Goal: Task Accomplishment & Management: Complete application form

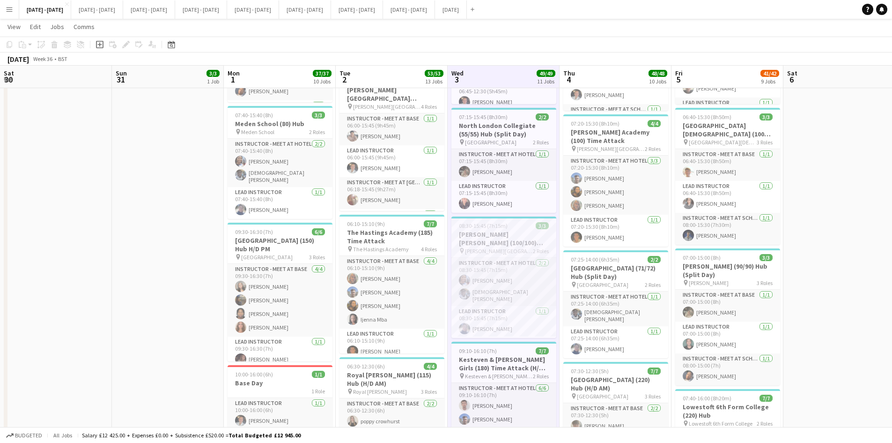
scroll to position [12, 0]
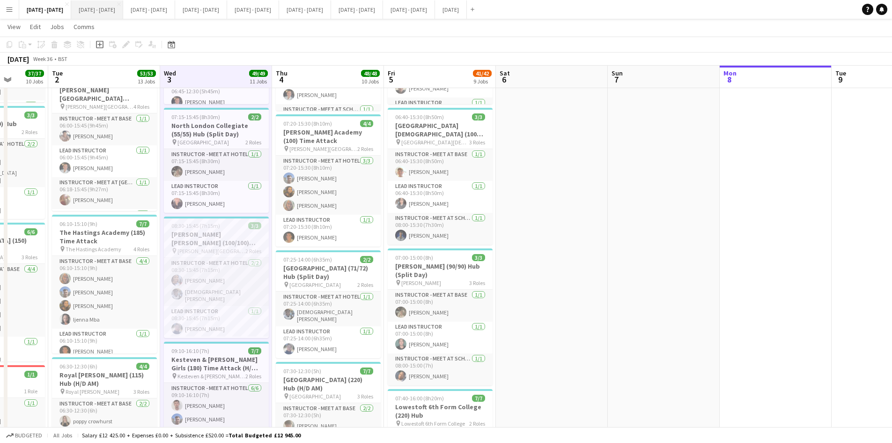
click at [100, 10] on button "[DATE] - [DATE] Close" at bounding box center [97, 9] width 52 height 18
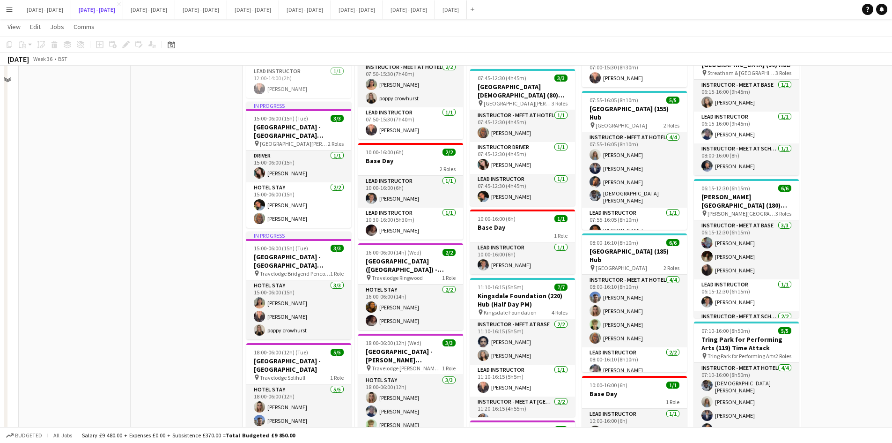
scroll to position [468, 0]
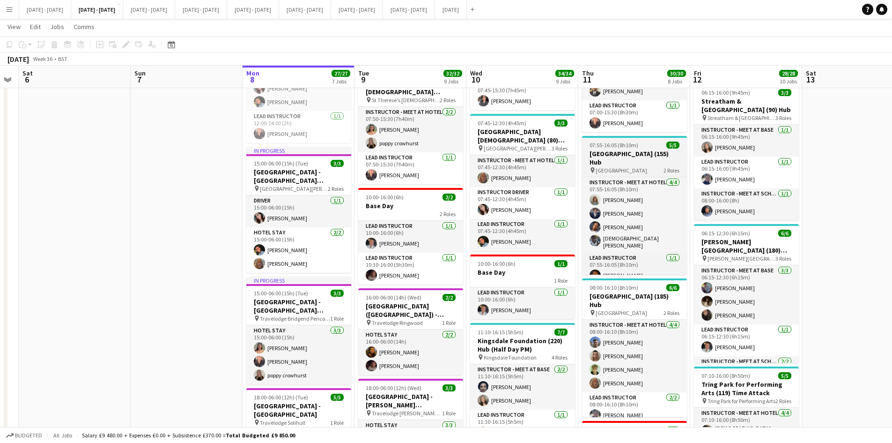
click at [650, 141] on app-job-card "07:55-16:05 (8h10m) 5/5 [GEOGRAPHIC_DATA] (155) Hub pin [GEOGRAPHIC_DATA] 2 Rol…" at bounding box center [634, 205] width 105 height 139
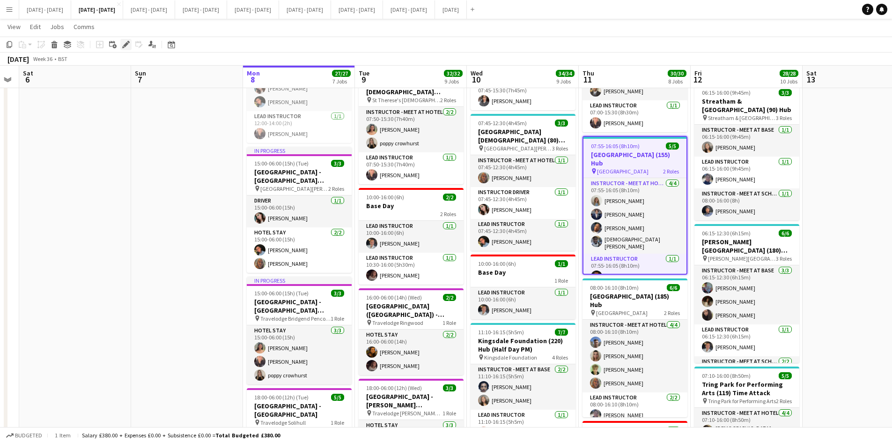
click at [124, 46] on icon at bounding box center [125, 44] width 5 height 5
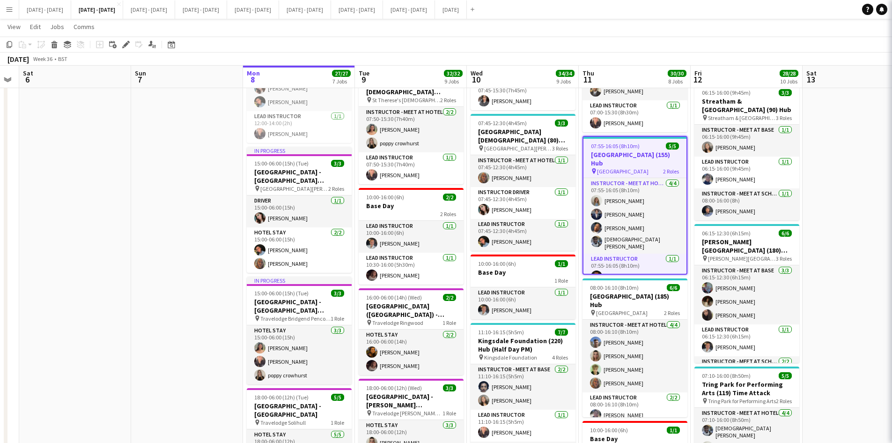
type input "**********"
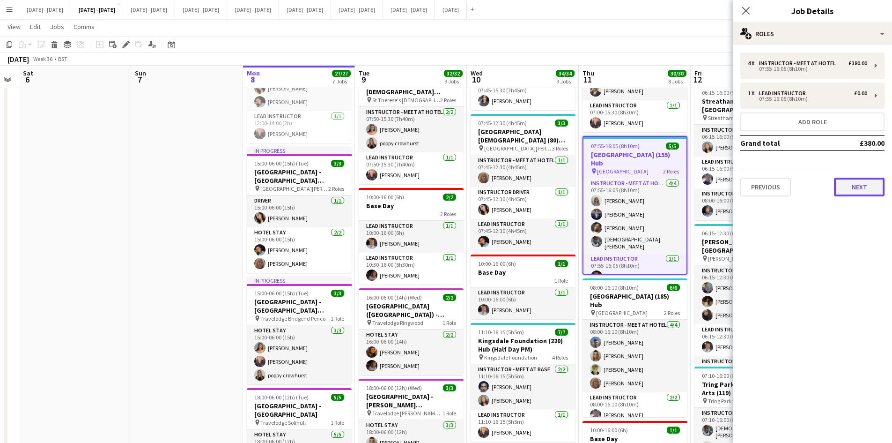
click at [853, 186] on button "Next" at bounding box center [859, 187] width 51 height 19
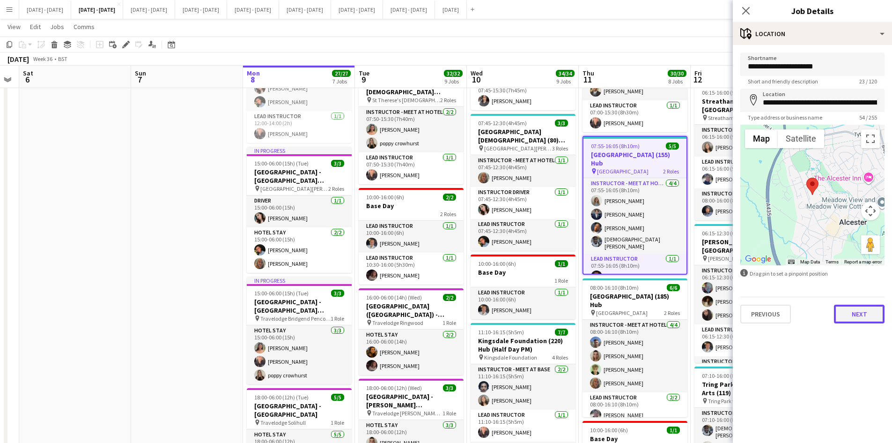
click at [858, 317] on button "Next" at bounding box center [859, 313] width 51 height 19
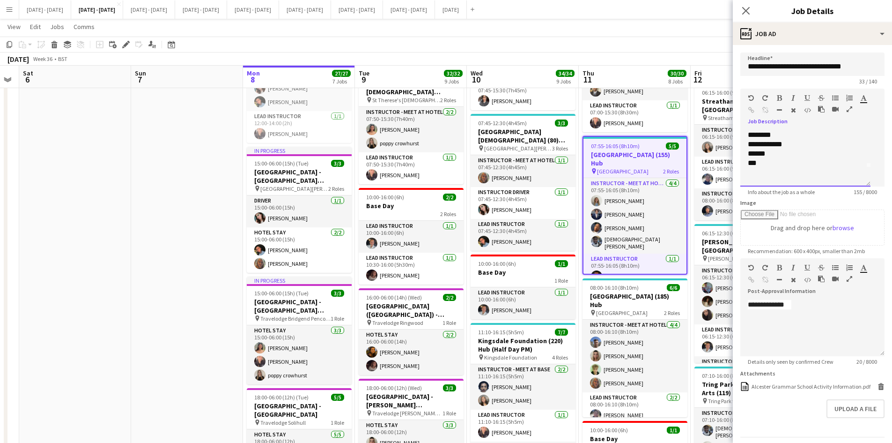
scroll to position [37, 0]
click at [754, 168] on div at bounding box center [805, 162] width 115 height 9
click at [793, 166] on div "**********" at bounding box center [805, 167] width 115 height 19
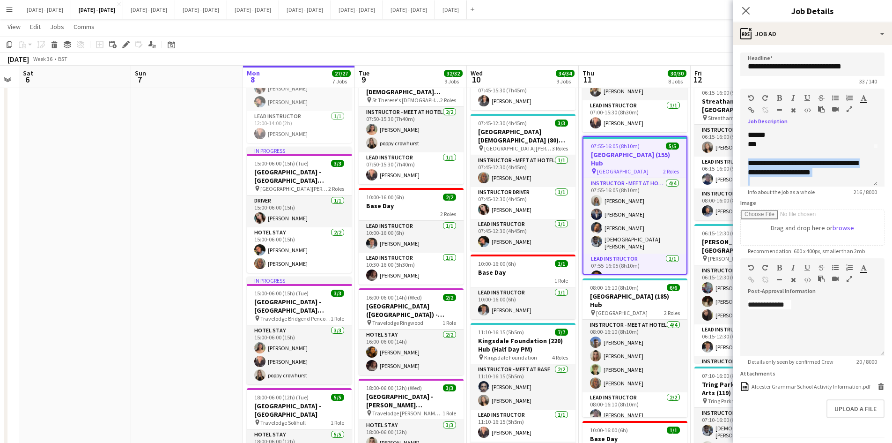
click at [778, 97] on icon "button" at bounding box center [779, 98] width 5 height 7
click at [747, 8] on icon "Close pop-in" at bounding box center [745, 10] width 9 height 9
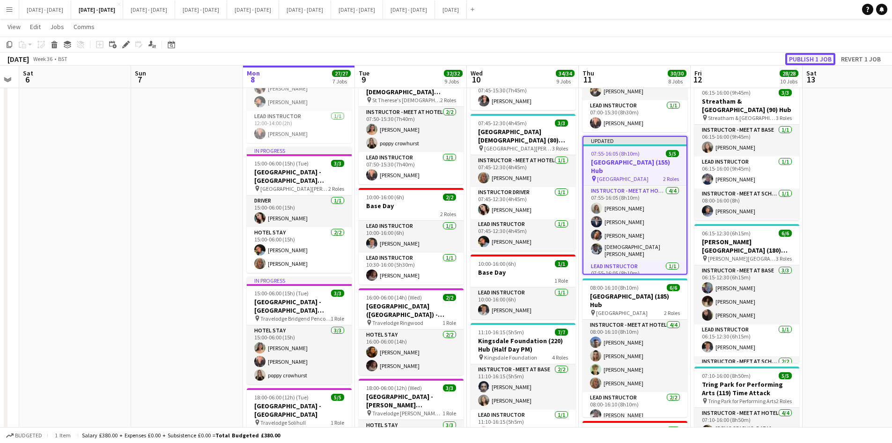
click at [793, 57] on button "Publish 1 job" at bounding box center [810, 59] width 50 height 12
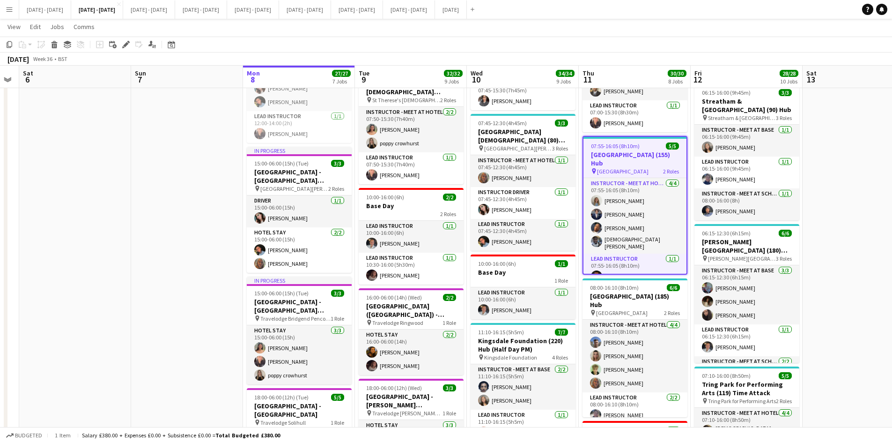
scroll to position [9, 0]
click at [383, 7] on button "[DATE] - [DATE] Close" at bounding box center [357, 9] width 52 height 18
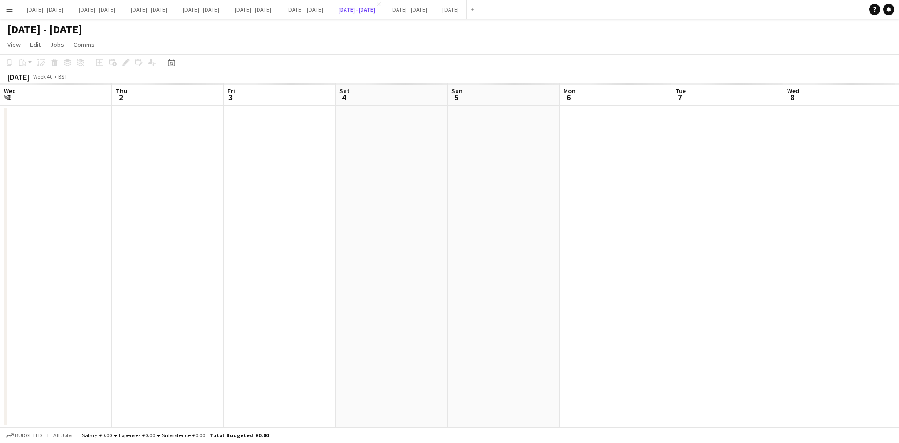
scroll to position [0, 322]
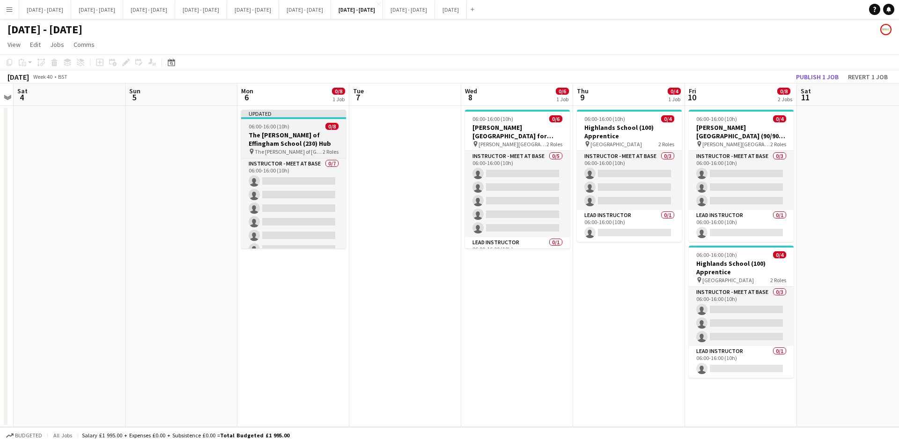
click at [305, 126] on div "06:00-16:00 (10h) 0/8" at bounding box center [293, 126] width 105 height 7
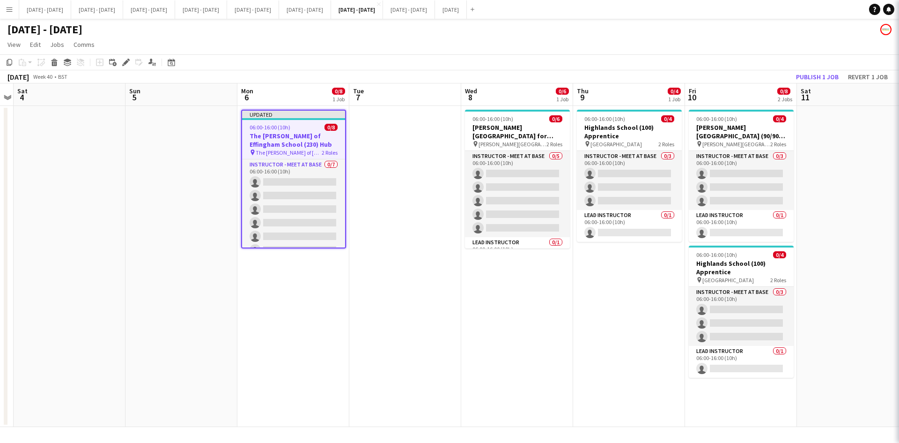
type input "**********"
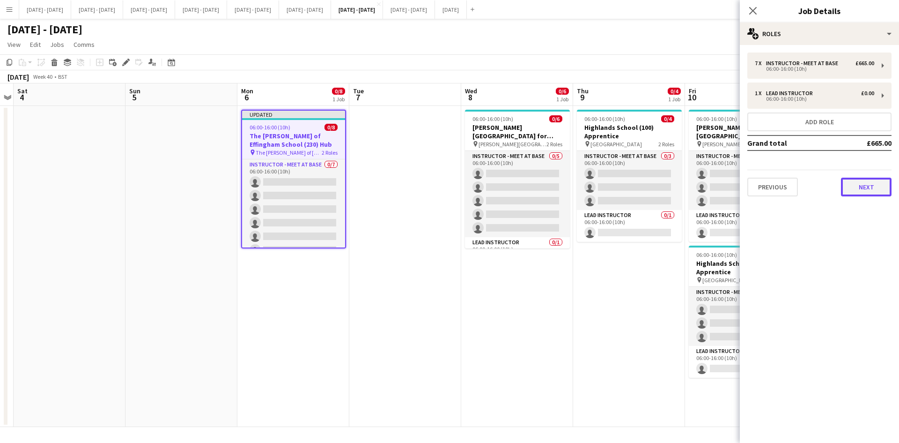
click at [871, 187] on button "Next" at bounding box center [866, 187] width 51 height 19
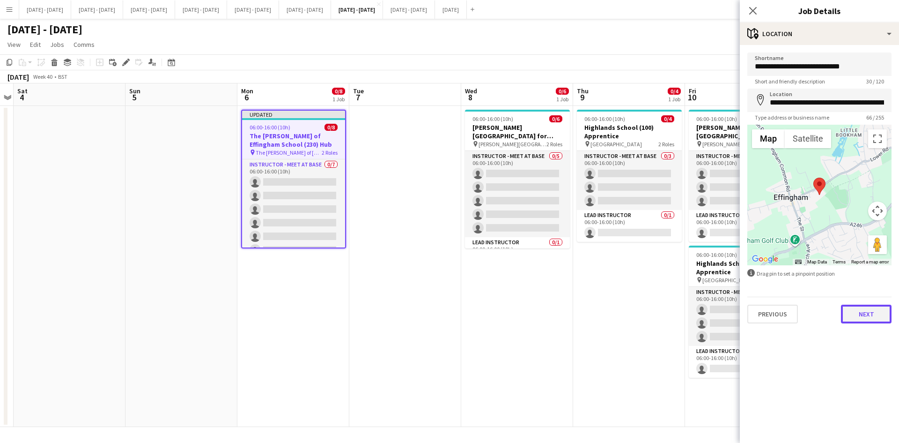
click at [865, 310] on button "Next" at bounding box center [866, 313] width 51 height 19
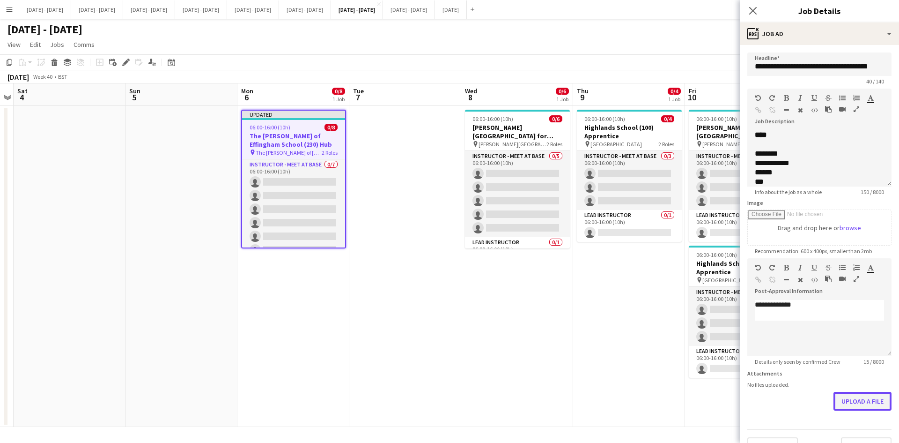
click at [849, 425] on form "**********" at bounding box center [819, 253] width 159 height 403
click at [847, 404] on button "Upload a file" at bounding box center [863, 401] width 58 height 19
click at [754, 7] on icon "Close pop-in" at bounding box center [752, 10] width 9 height 9
